Goal: Find specific page/section: Find specific page/section

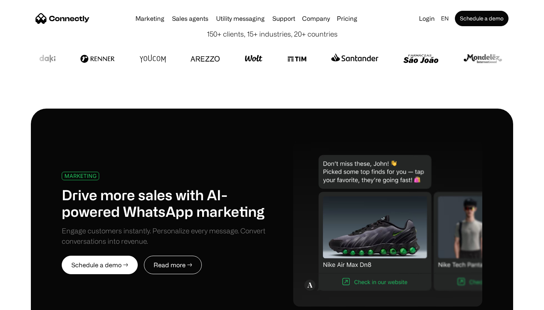
scroll to position [254, 0]
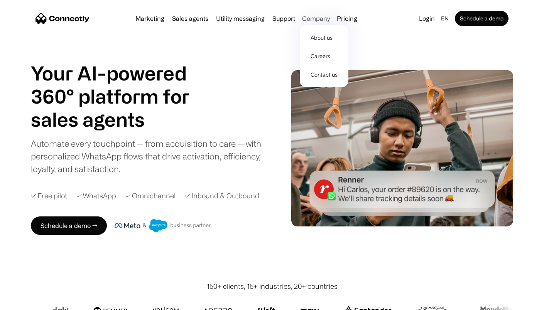
click at [317, 18] on div "Company" at bounding box center [316, 18] width 28 height 11
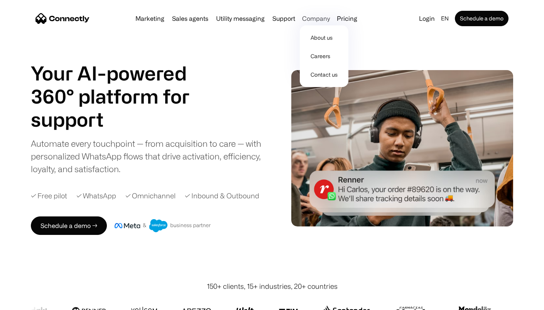
click at [320, 21] on div "Company" at bounding box center [316, 18] width 28 height 11
click at [315, 56] on link "Careers" at bounding box center [324, 56] width 42 height 19
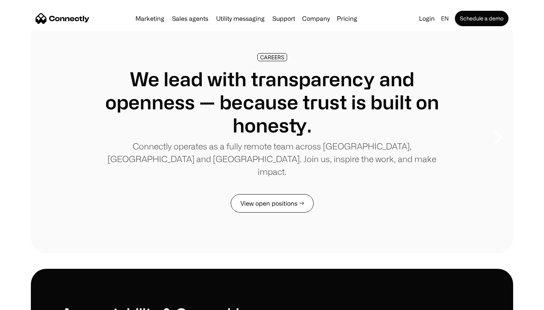
scroll to position [24, 0]
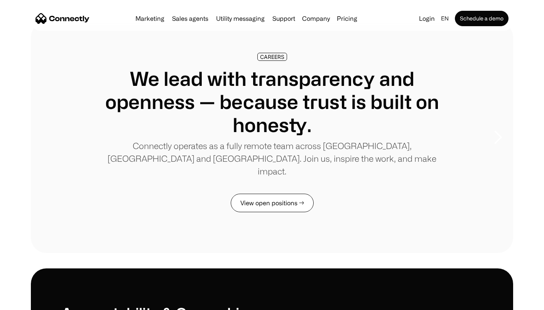
click at [307, 197] on link "View open positions →" at bounding box center [272, 203] width 83 height 19
